Goal: Information Seeking & Learning: Learn about a topic

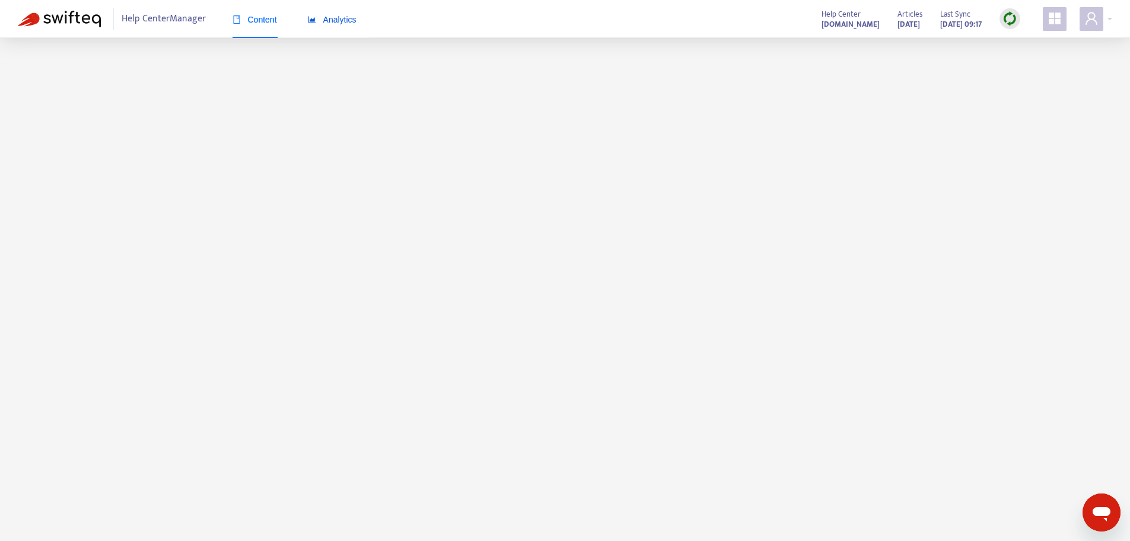
click at [335, 15] on span "Analytics" at bounding box center [332, 19] width 49 height 9
click at [492, 28] on div "Help Center Manager Content Analytics Help Center support.ta.kingoftime.jp Arti…" at bounding box center [565, 19] width 1130 height 38
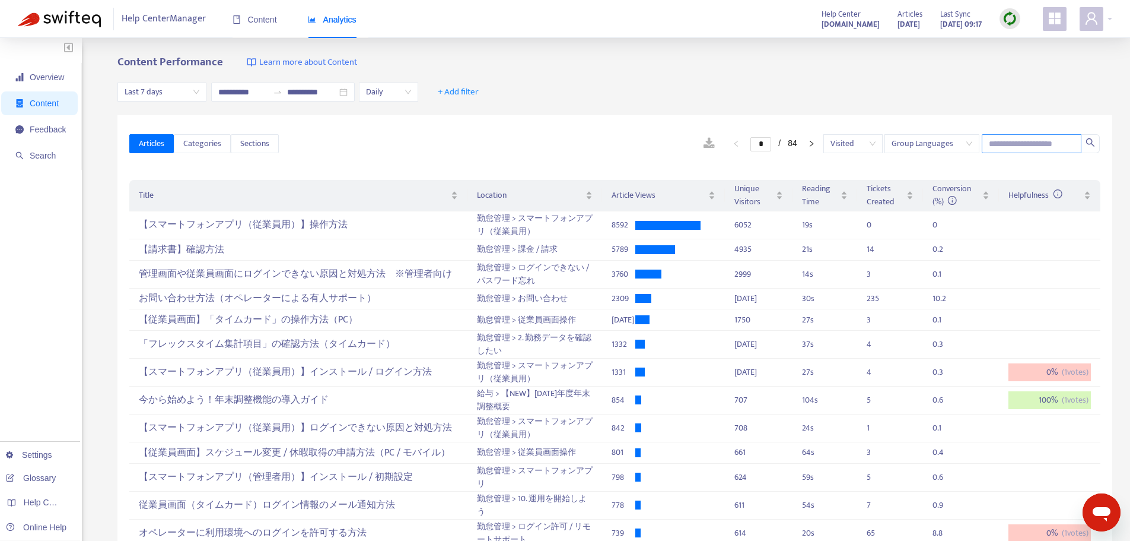
click at [1020, 140] on input "text" at bounding box center [1032, 143] width 100 height 19
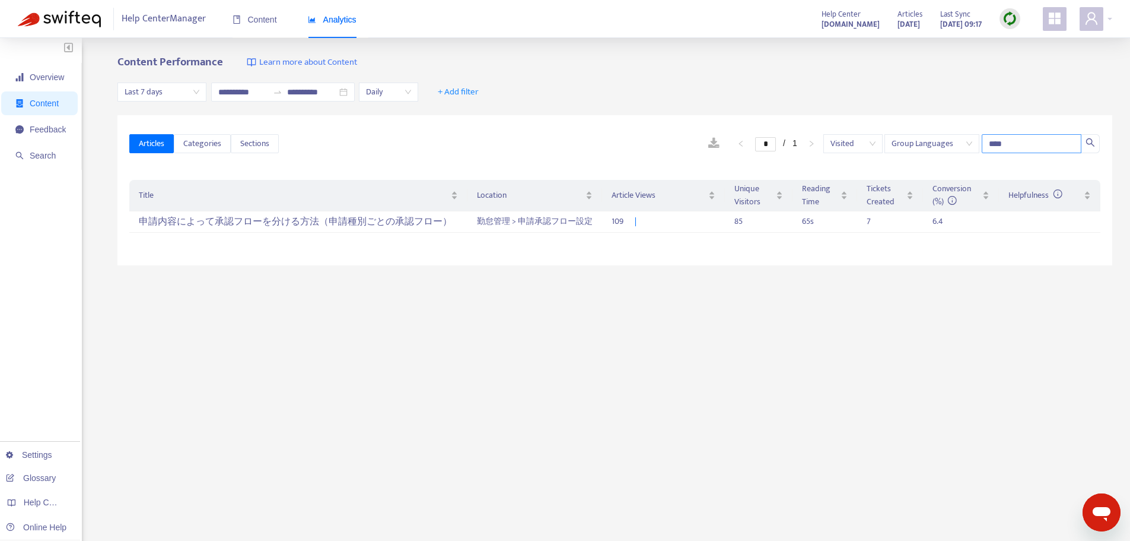
type input "****"
click at [272, 223] on div "申請内容によって承認フローを分ける方法（申請種別ごとの承認フロー）" at bounding box center [298, 222] width 319 height 20
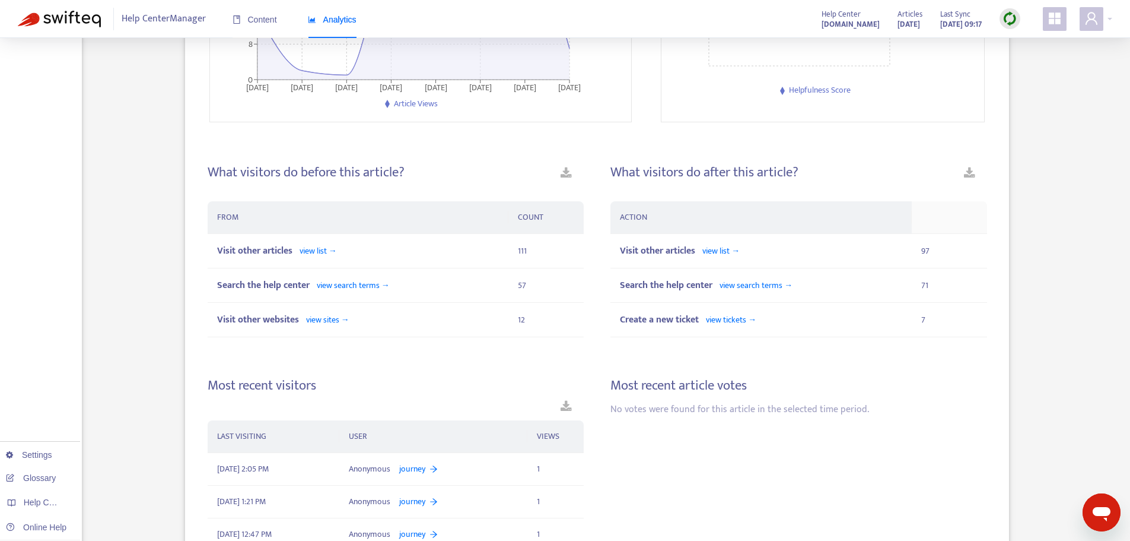
scroll to position [310, 0]
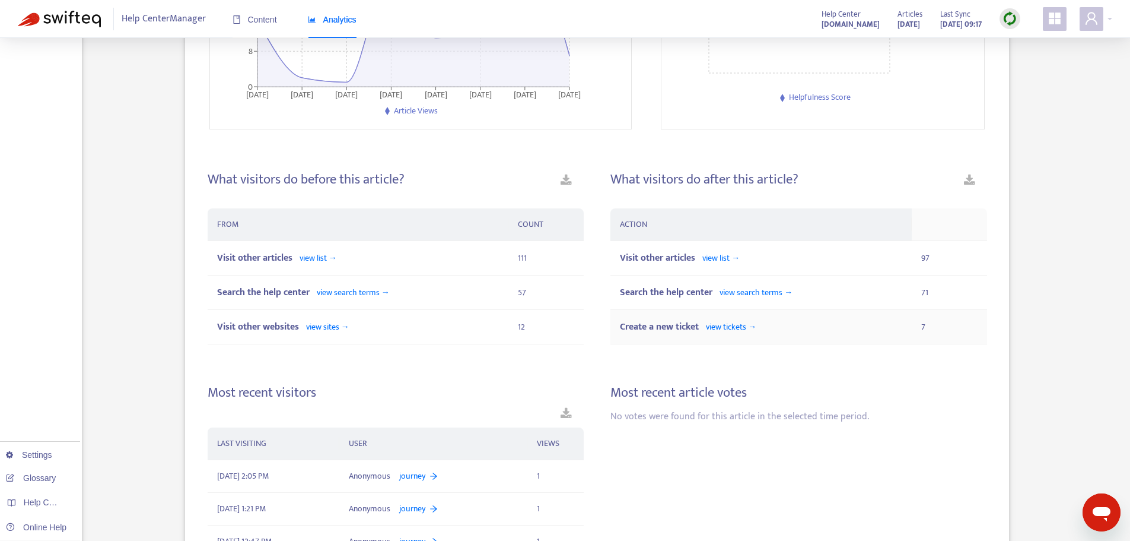
click at [711, 331] on span "view tickets →" at bounding box center [731, 327] width 50 height 14
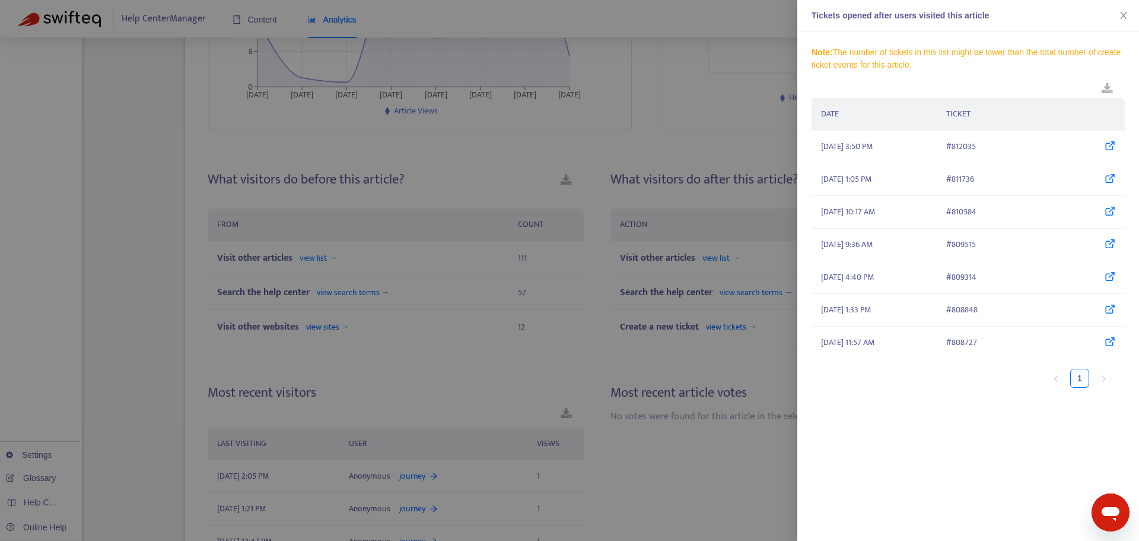
click at [682, 152] on div at bounding box center [569, 270] width 1139 height 541
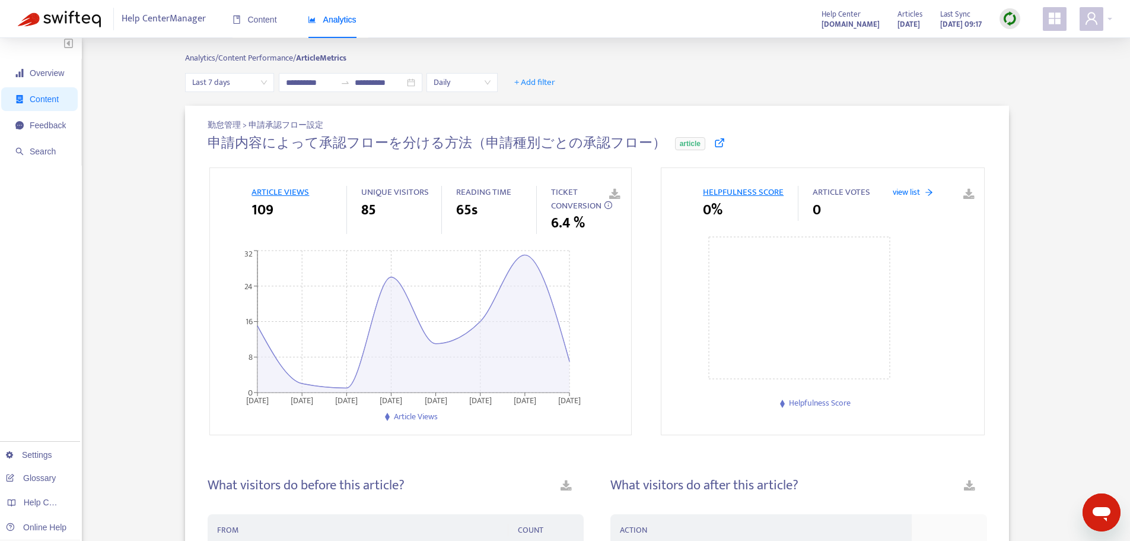
scroll to position [0, 0]
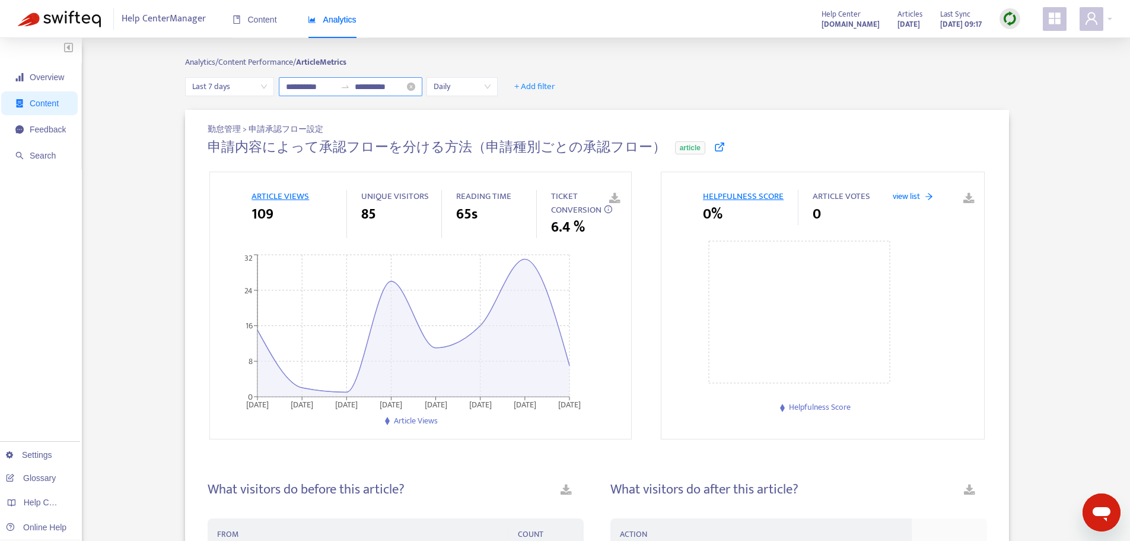
click at [322, 82] on input "**********" at bounding box center [311, 86] width 50 height 13
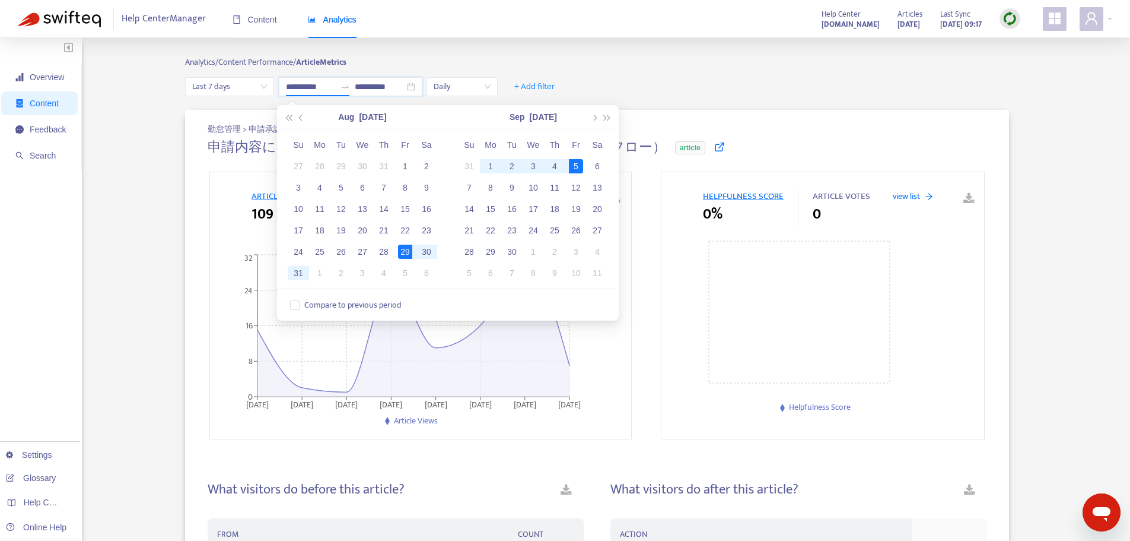
click at [244, 86] on span "Last 7 days" at bounding box center [229, 87] width 75 height 18
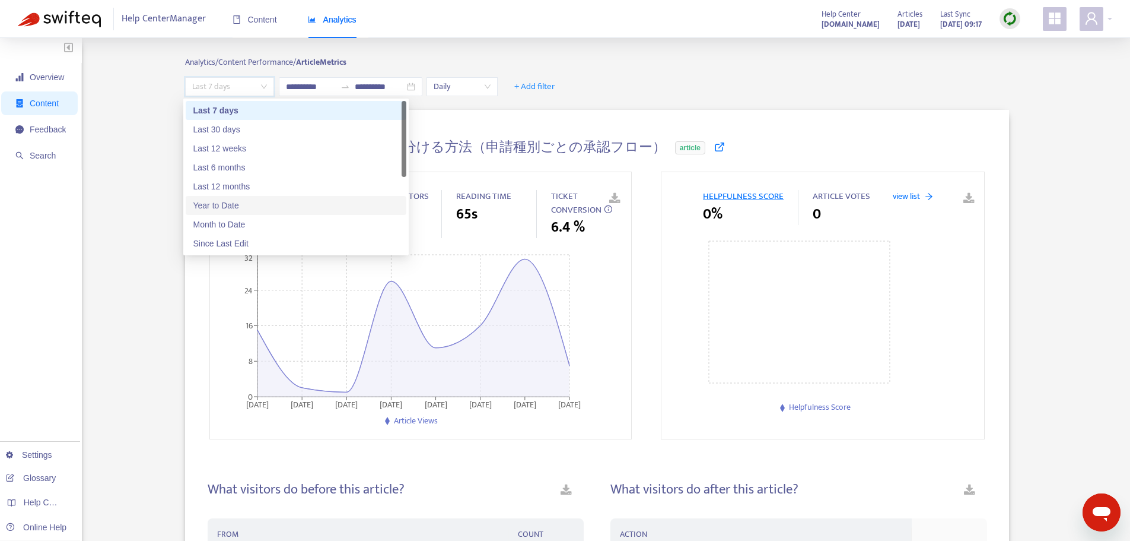
click at [247, 208] on div "Year to Date" at bounding box center [296, 205] width 206 height 13
type input "**********"
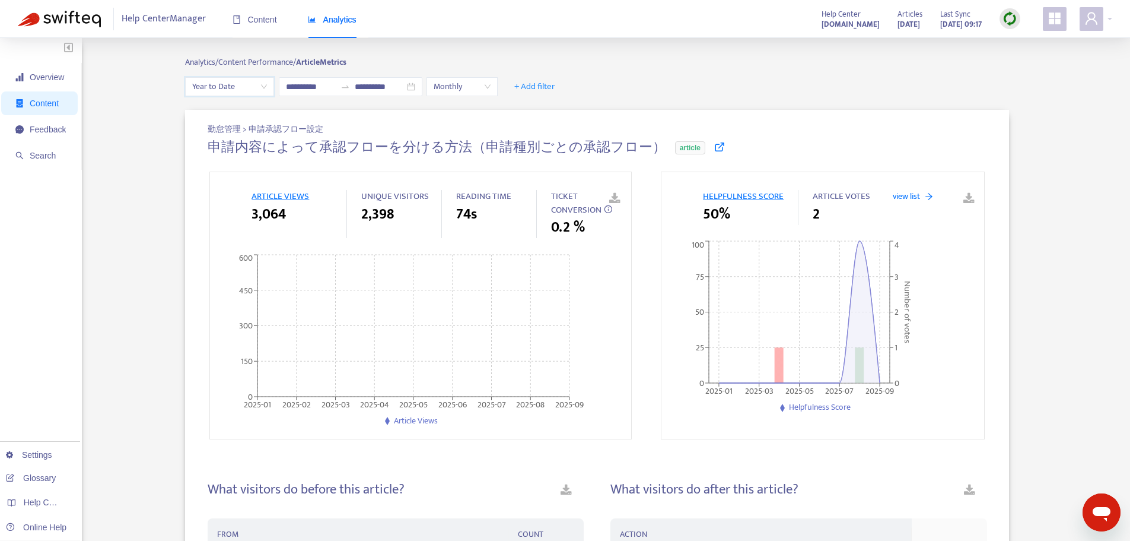
scroll to position [297, 0]
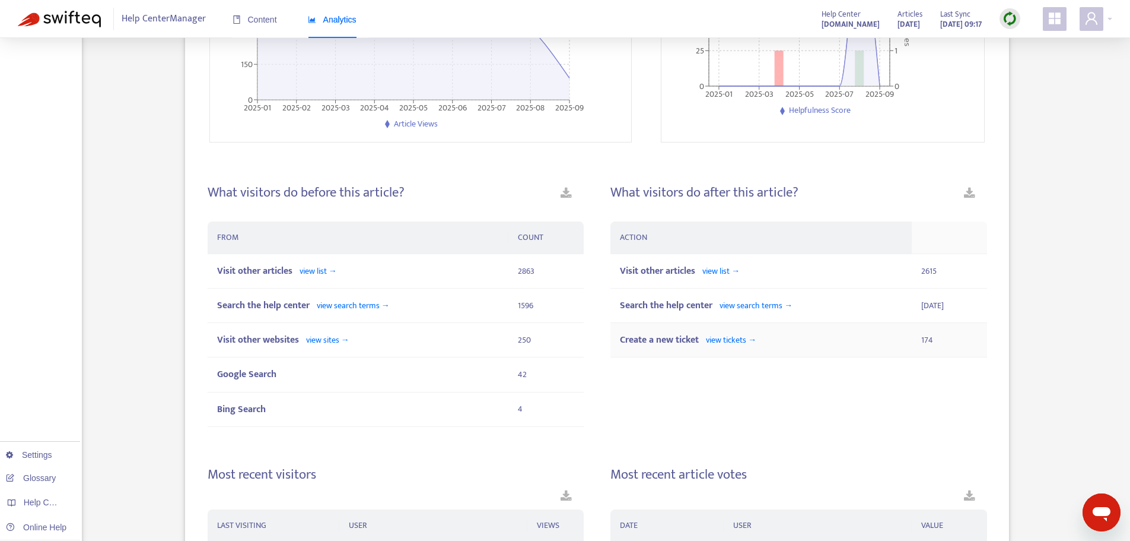
click at [745, 340] on span "view tickets →" at bounding box center [731, 340] width 50 height 14
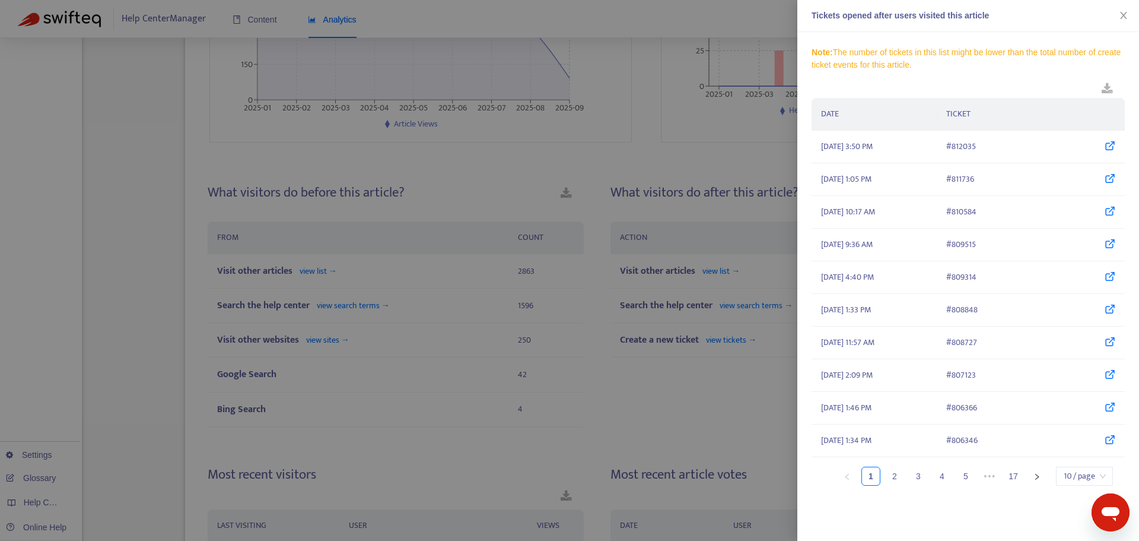
click at [1103, 476] on span "10 / page" at bounding box center [1084, 476] width 43 height 18
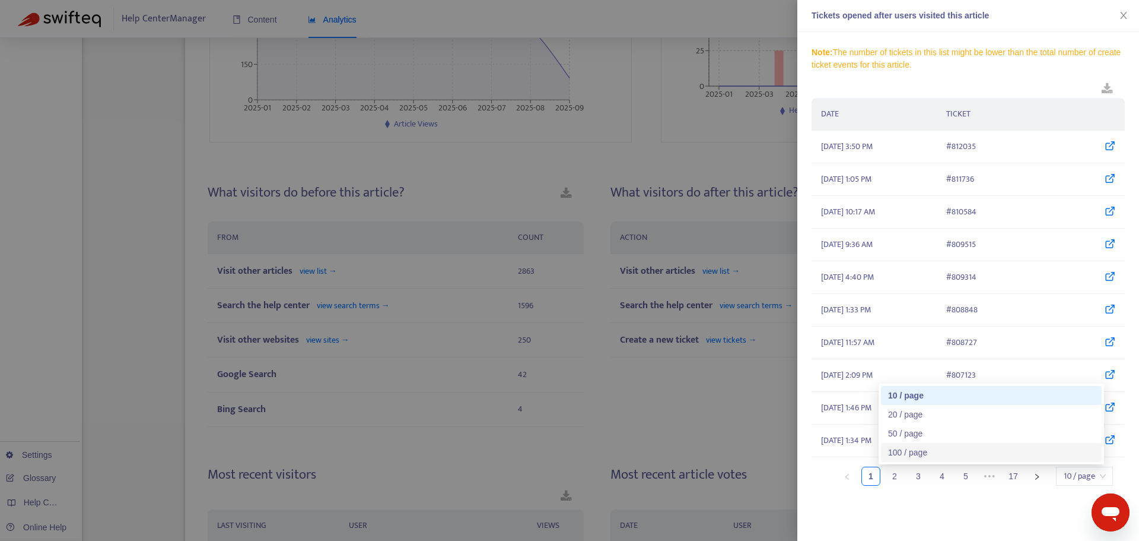
click at [720, 408] on div at bounding box center [569, 270] width 1139 height 541
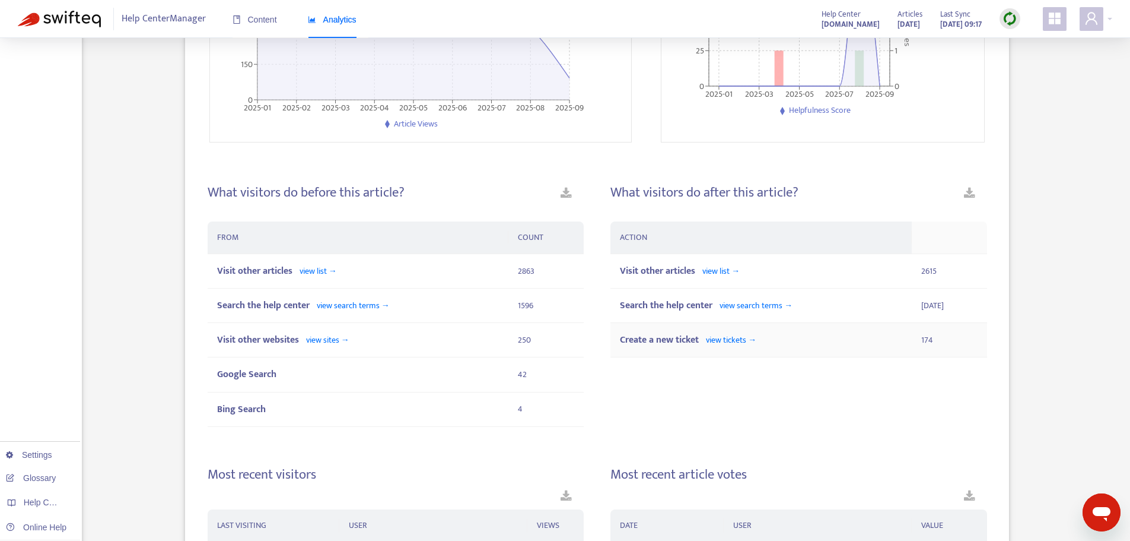
click at [725, 338] on span "view tickets →" at bounding box center [731, 340] width 50 height 14
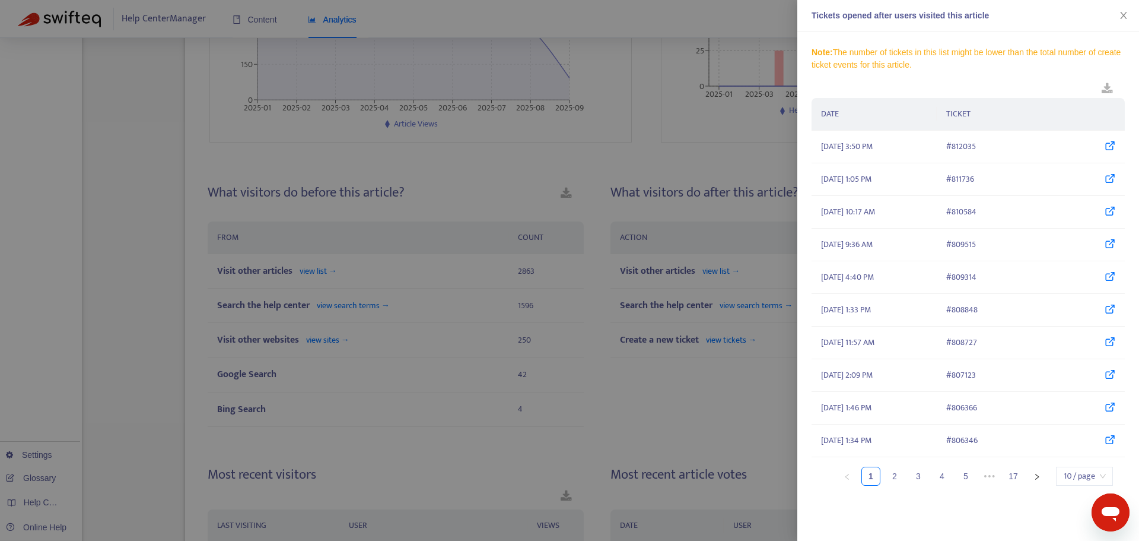
click at [1108, 87] on link at bounding box center [1107, 89] width 35 height 18
click at [679, 159] on div at bounding box center [569, 270] width 1139 height 541
